Goal: Task Accomplishment & Management: Manage account settings

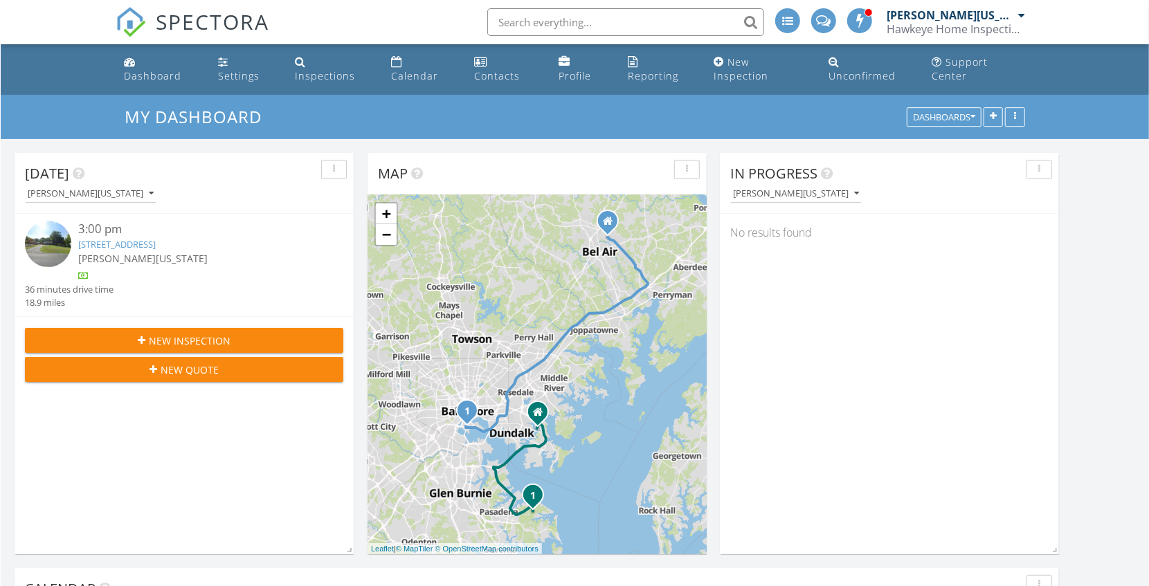
scroll to position [1135, 1163]
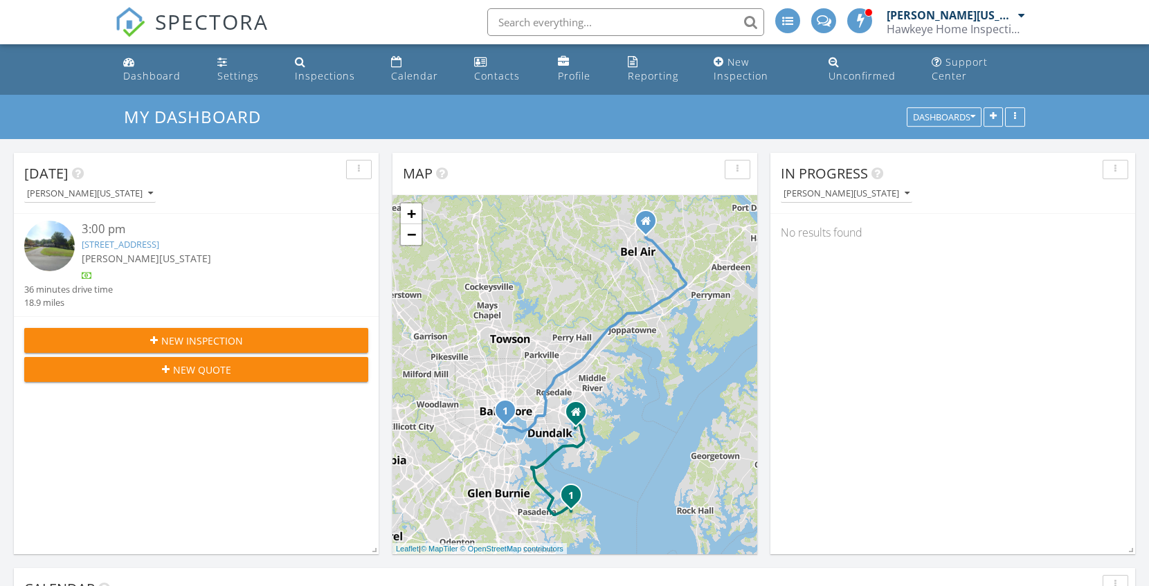
click at [201, 19] on span "SPECTORA" at bounding box center [212, 21] width 114 height 29
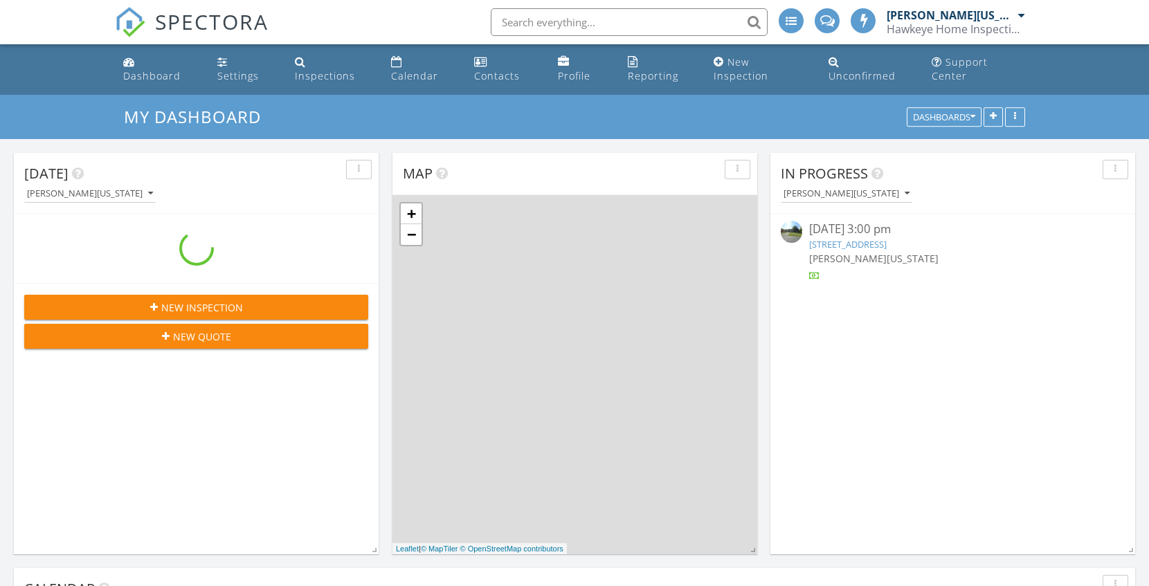
scroll to position [1135, 1163]
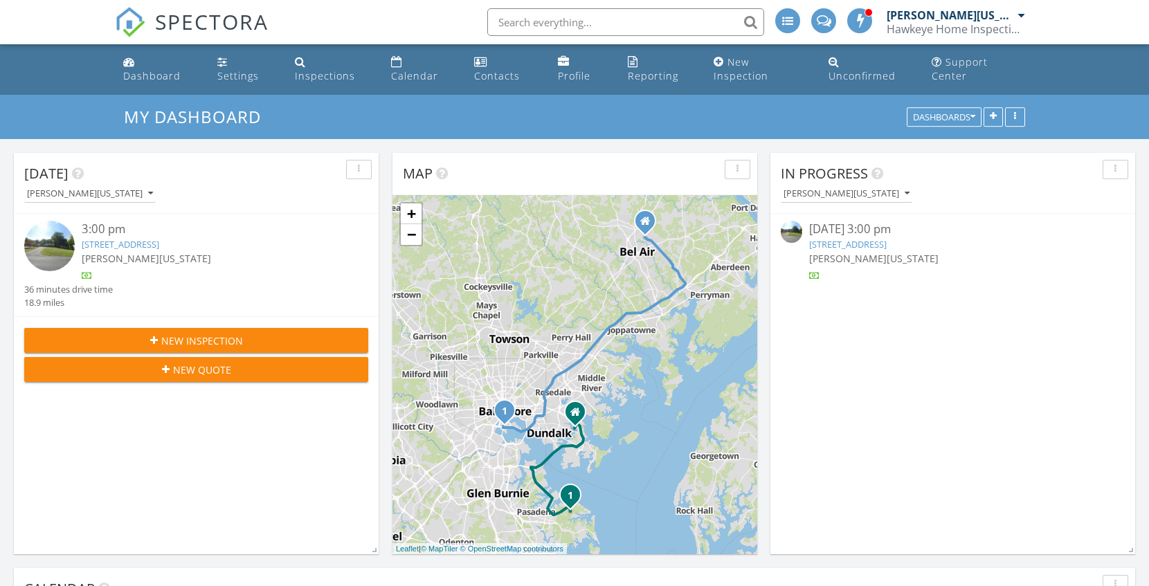
click at [126, 238] on link "[STREET_ADDRESS]" at bounding box center [121, 244] width 78 height 12
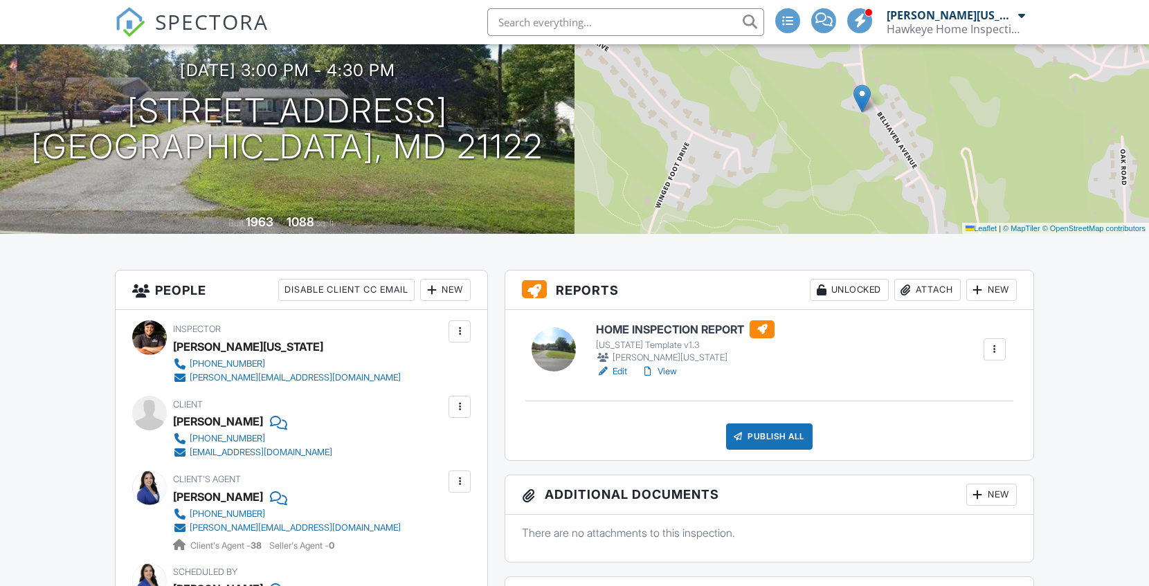
scroll to position [138, 0]
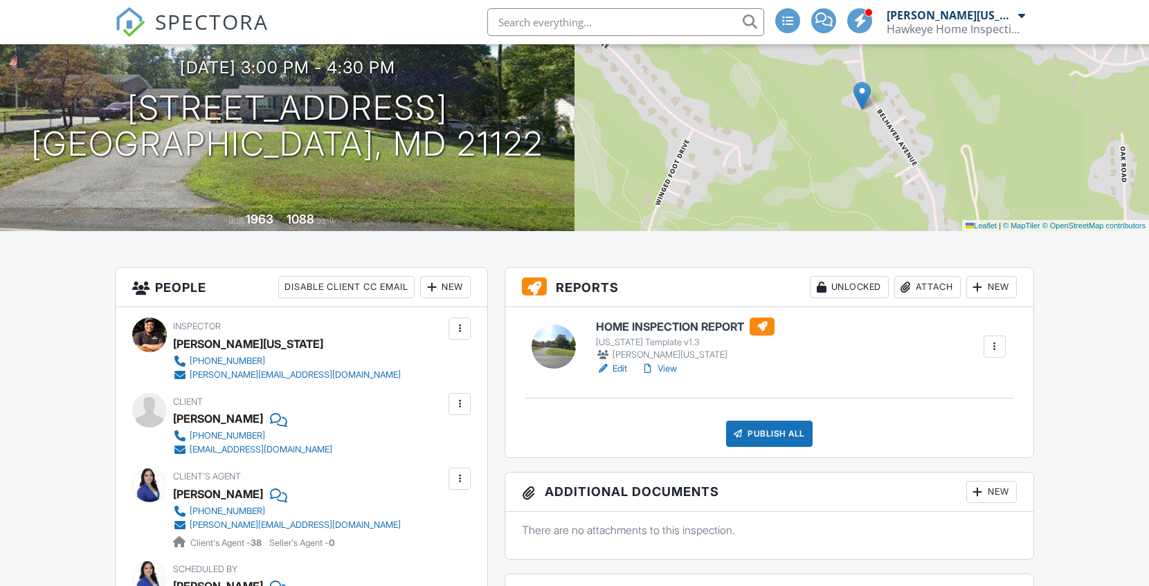
click at [625, 376] on link "Edit" at bounding box center [611, 369] width 31 height 14
